Goal: Find specific page/section: Find specific page/section

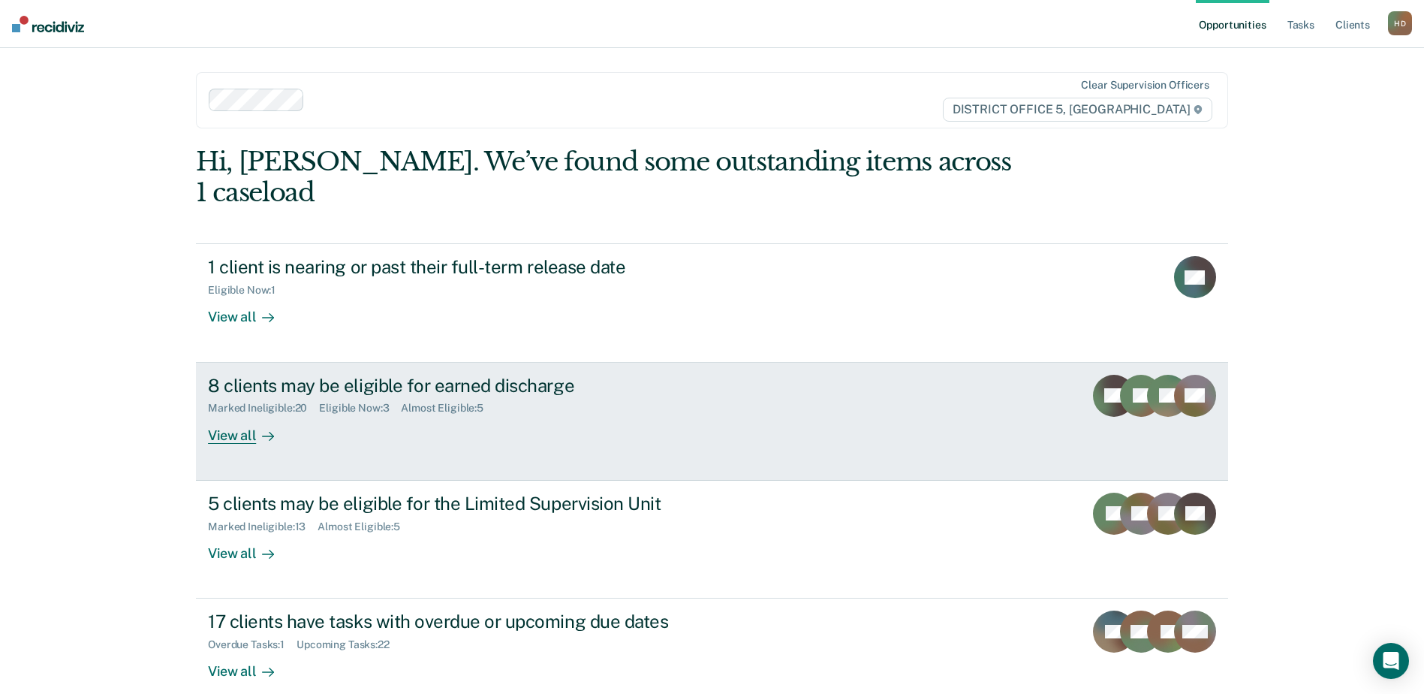
click at [224, 414] on div "View all" at bounding box center [250, 428] width 84 height 29
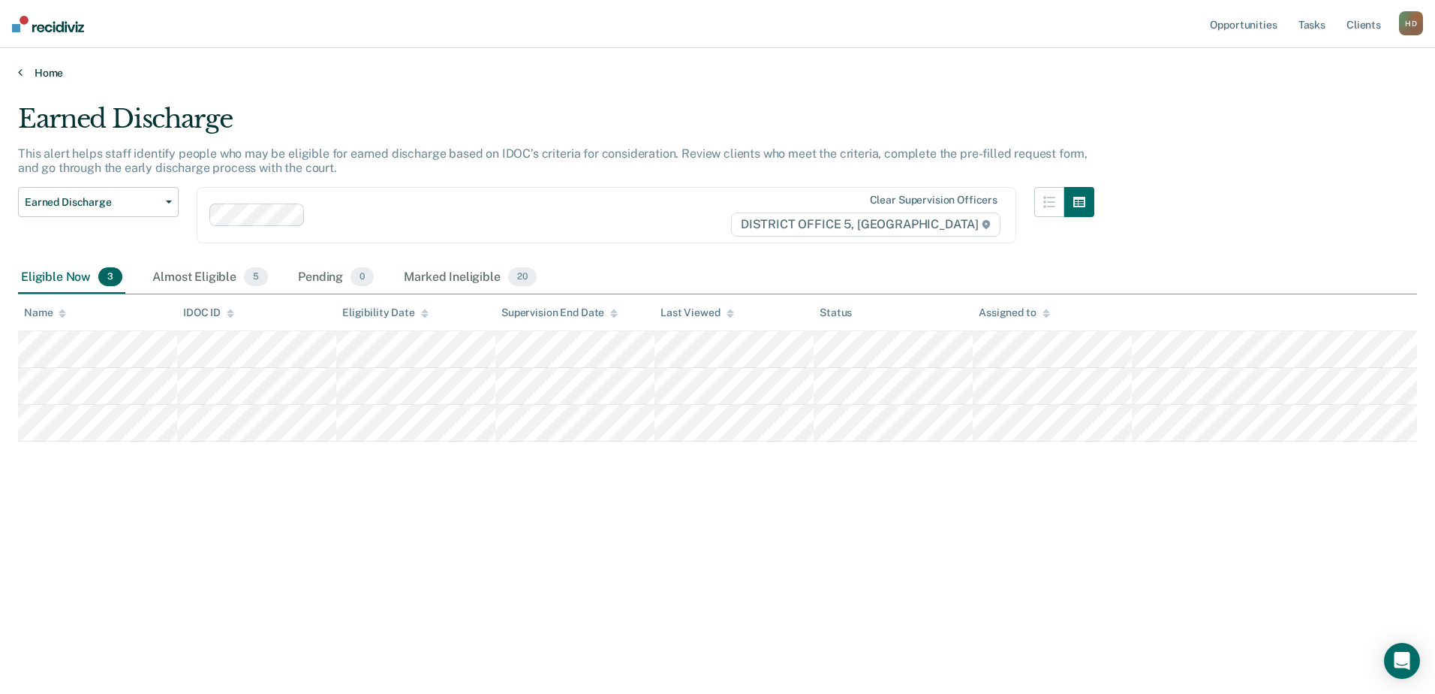
click at [44, 73] on link "Home" at bounding box center [717, 73] width 1399 height 14
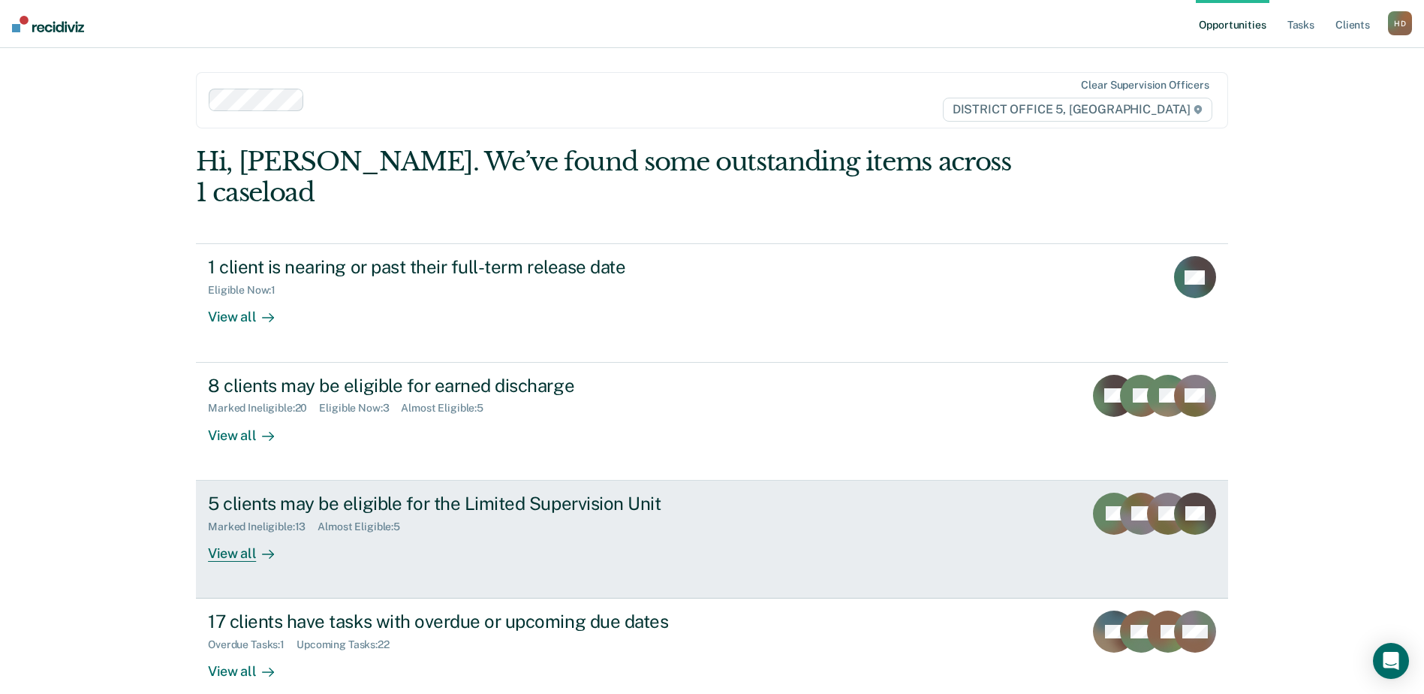
click at [226, 532] on div "View all" at bounding box center [250, 546] width 84 height 29
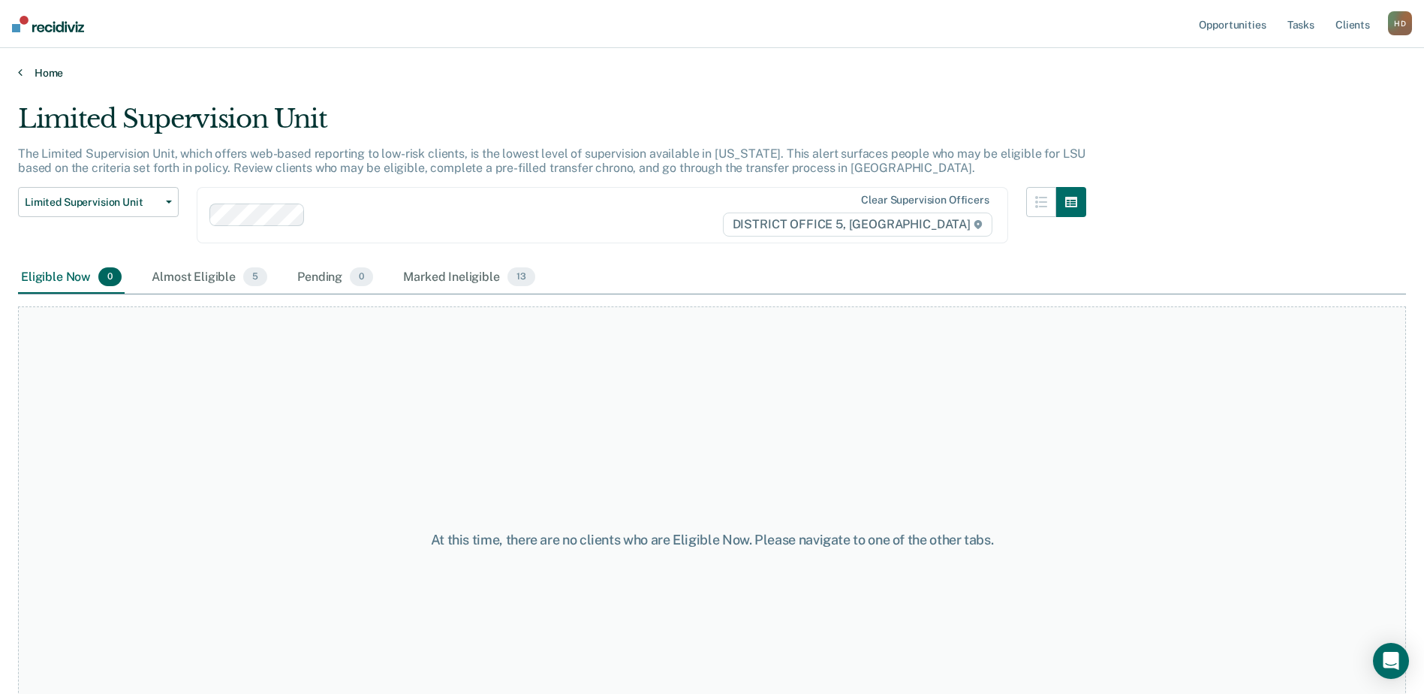
click at [44, 72] on link "Home" at bounding box center [712, 73] width 1388 height 14
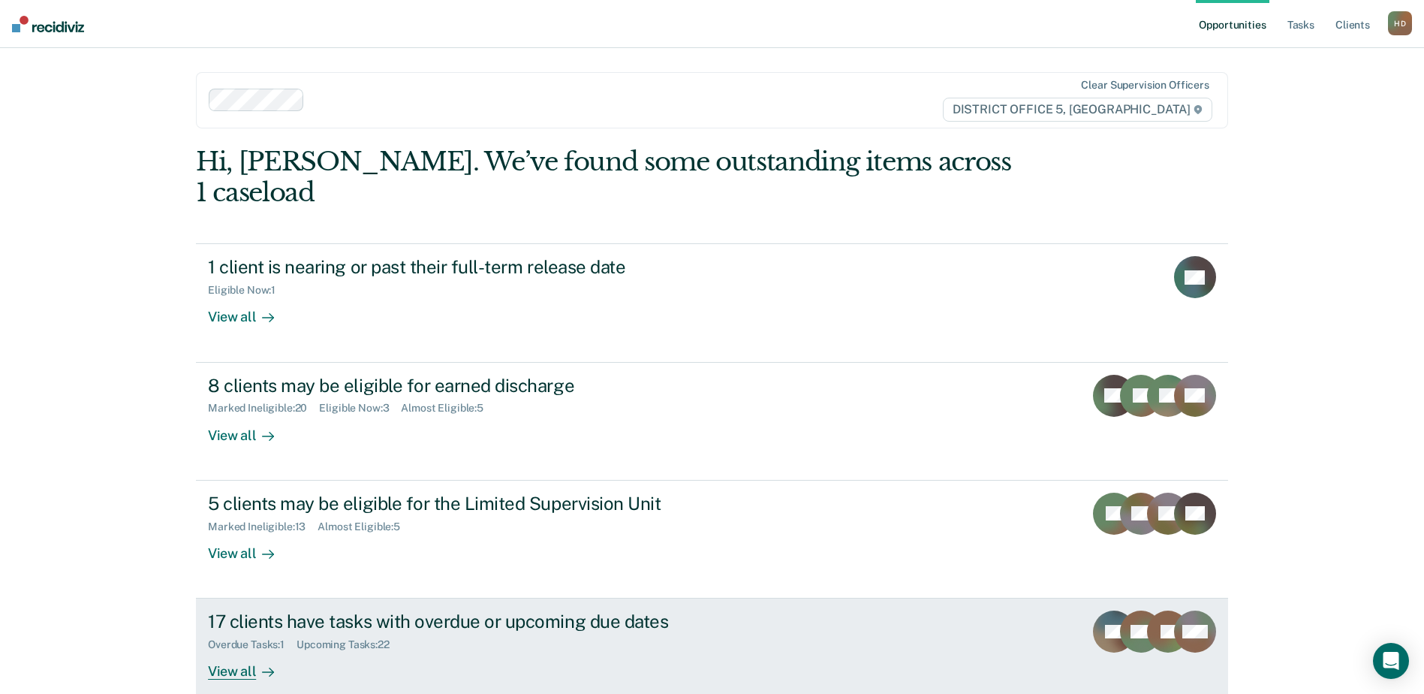
click at [256, 663] on div at bounding box center [265, 671] width 18 height 17
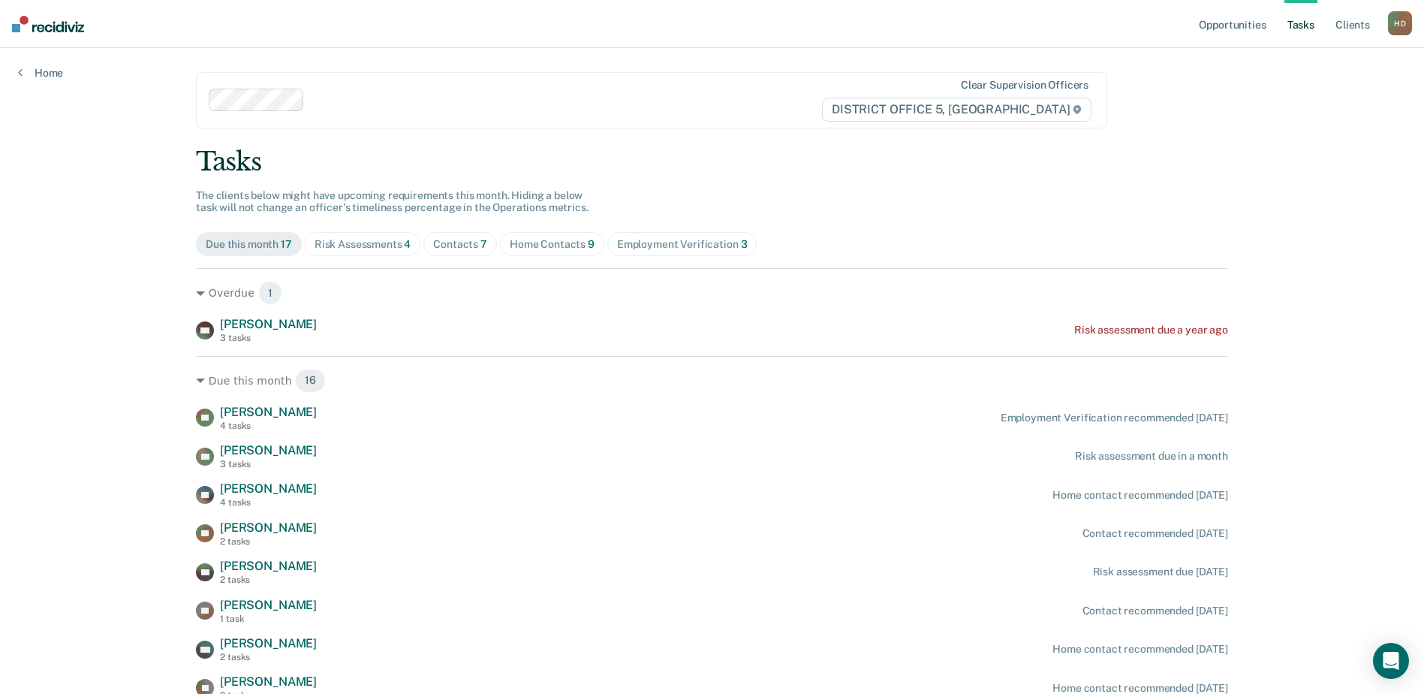
click at [369, 245] on div "Risk Assessments 4" at bounding box center [363, 244] width 97 height 13
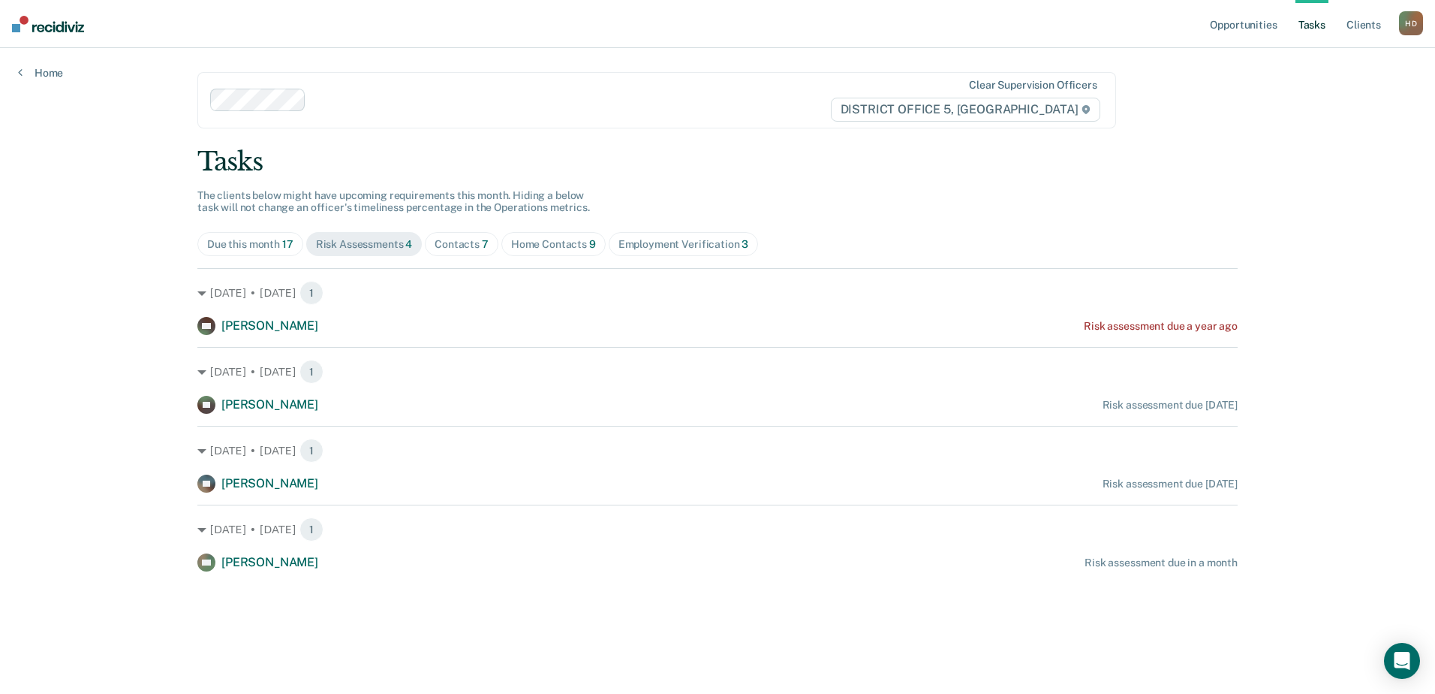
click at [570, 246] on div "Home Contacts 9" at bounding box center [553, 244] width 85 height 13
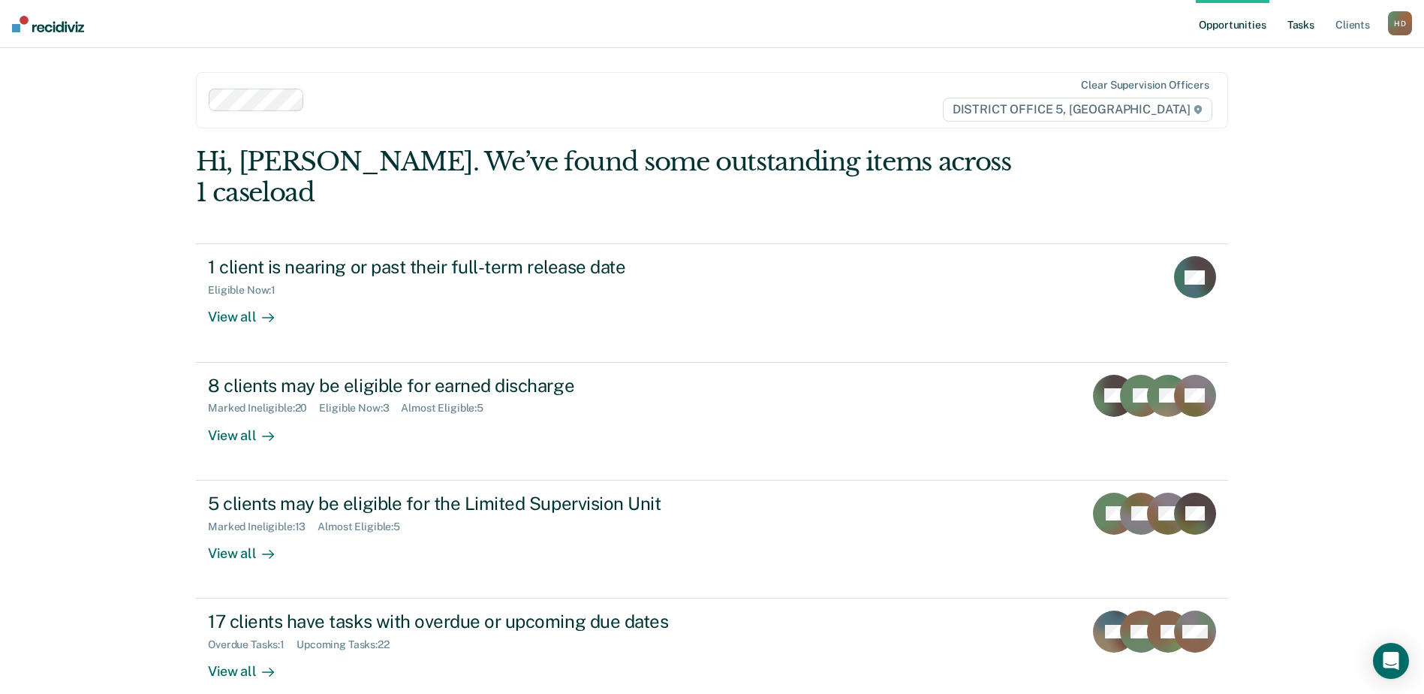
click at [1306, 32] on link "Tasks" at bounding box center [1300, 24] width 33 height 48
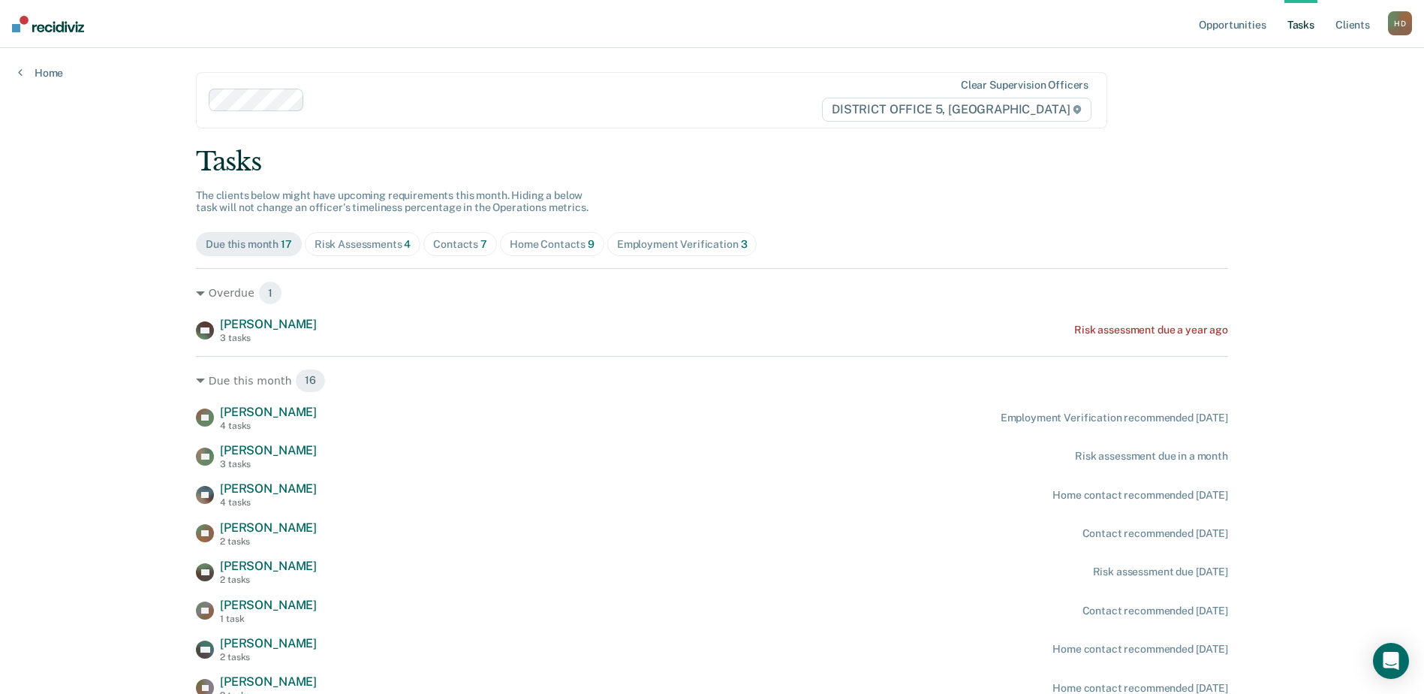
scroll to position [75, 0]
